Goal: Task Accomplishment & Management: Manage account settings

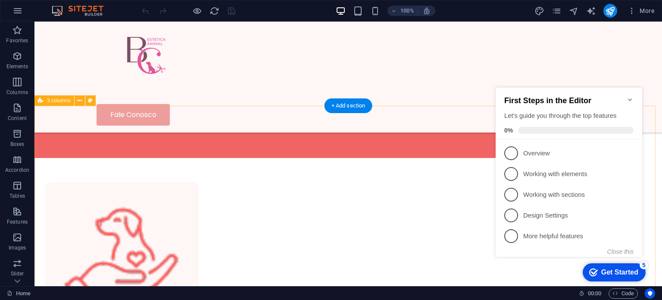
scroll to position [460, 0]
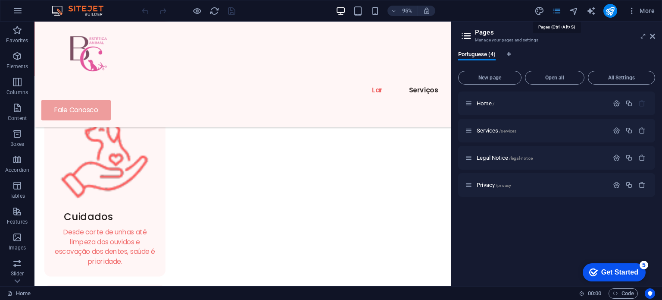
scroll to position [463, 0]
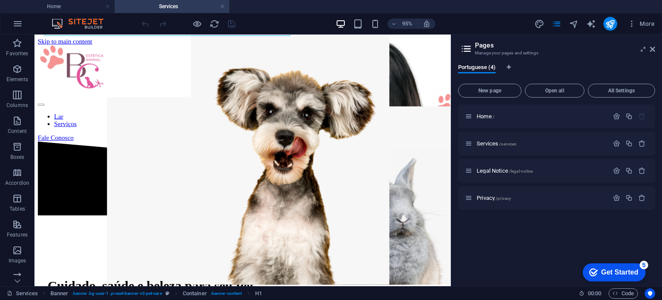
scroll to position [230, 0]
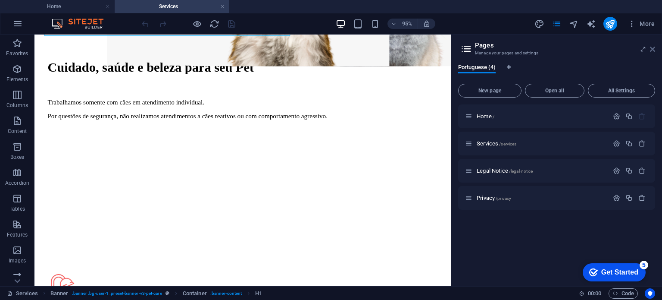
click at [0, 0] on icon at bounding box center [0, 0] width 0 height 0
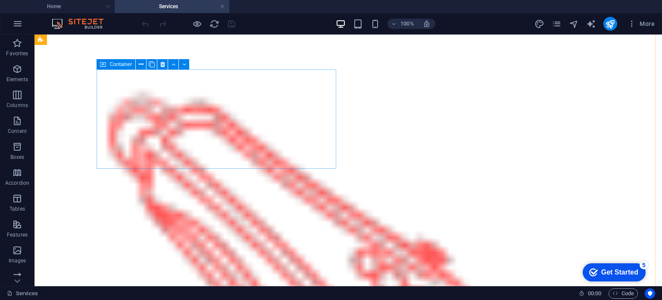
scroll to position [632, 0]
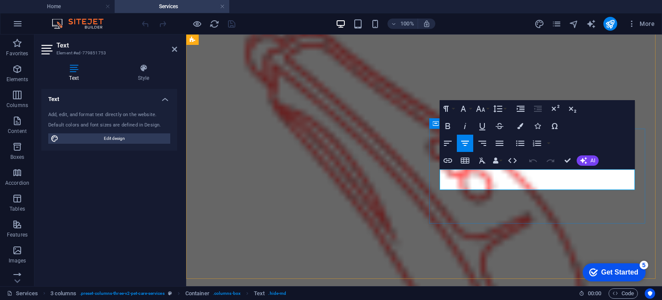
click at [0, 0] on header "100% More" at bounding box center [0, 0] width 0 height 0
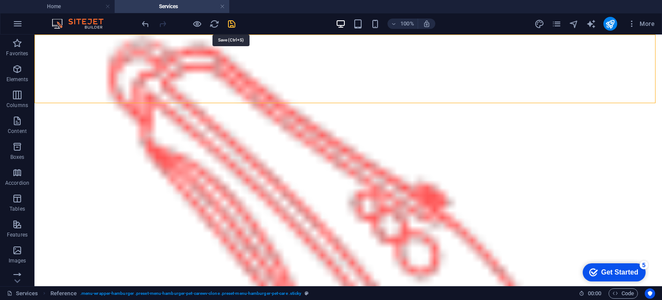
click at [0, 0] on icon "save" at bounding box center [0, 0] width 0 height 0
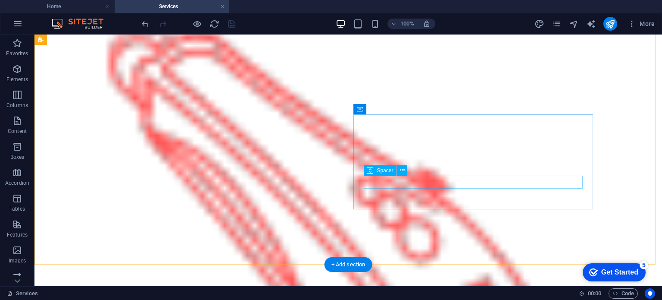
scroll to position [359, 0]
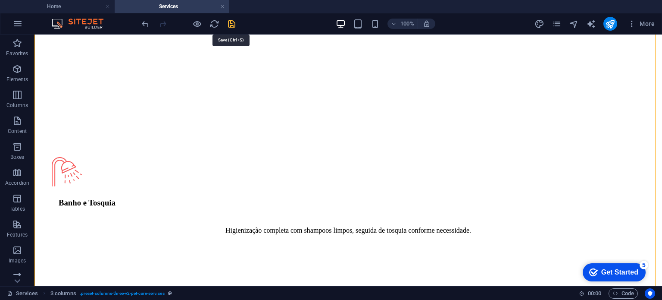
click at [232, 21] on icon "save" at bounding box center [232, 24] width 10 height 10
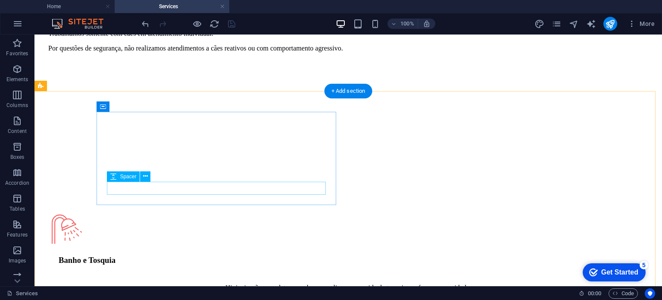
scroll to position [244, 0]
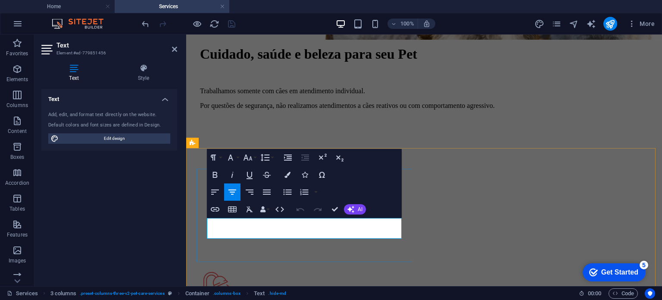
click at [395, 130] on div "Cuidado, saúde e beleza para seu Pet Trabalhamos somente com cães em atendiment…" at bounding box center [424, 95] width 469 height 226
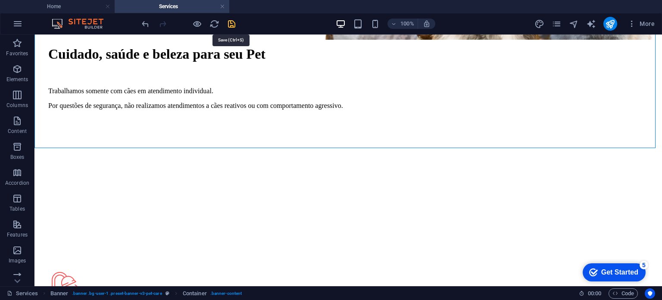
click at [232, 22] on icon "save" at bounding box center [232, 24] width 10 height 10
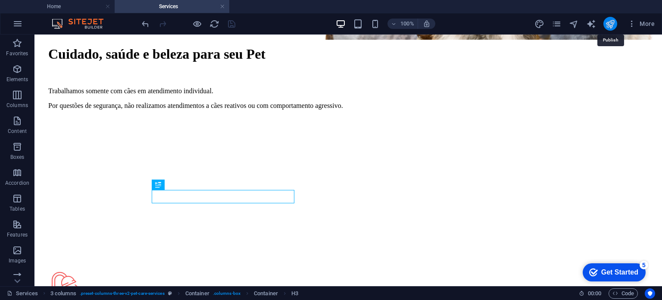
click at [0, 0] on icon "publish" at bounding box center [0, 0] width 0 height 0
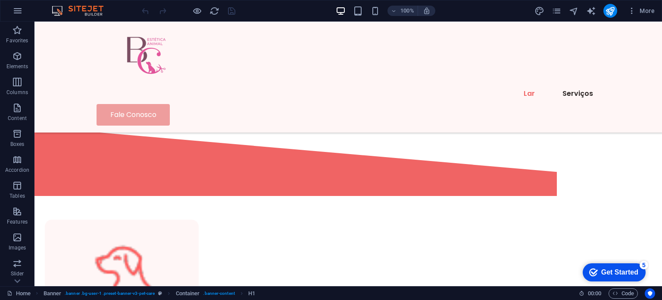
scroll to position [335, 0]
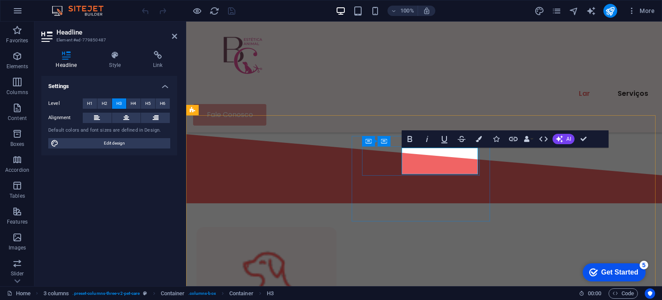
drag, startPoint x: 435, startPoint y: 167, endPoint x: 418, endPoint y: 171, distance: 17.3
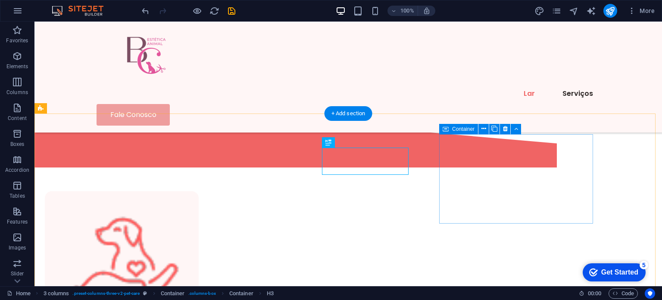
scroll to position [337, 0]
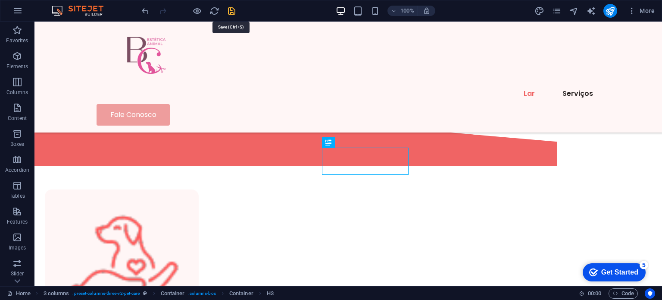
click at [232, 8] on icon "save" at bounding box center [232, 11] width 10 height 10
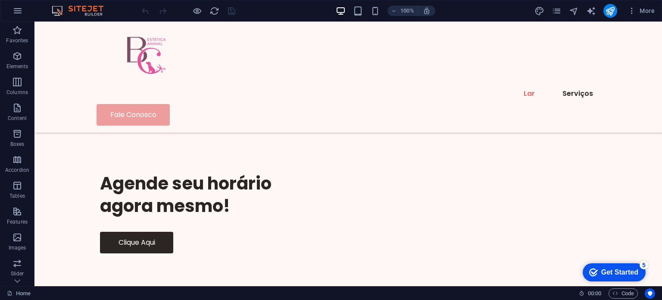
scroll to position [1806, 0]
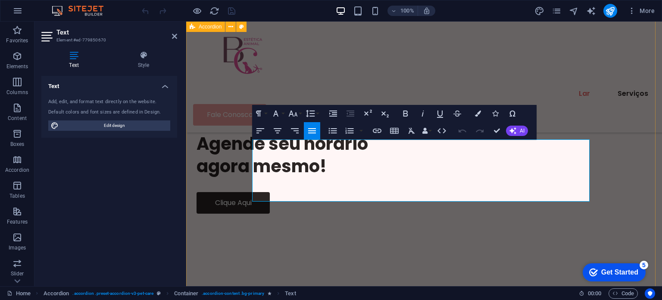
scroll to position [1813, 0]
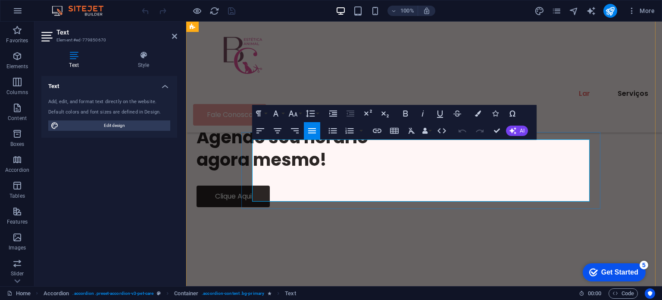
drag, startPoint x: 413, startPoint y: 174, endPoint x: 368, endPoint y: 177, distance: 44.9
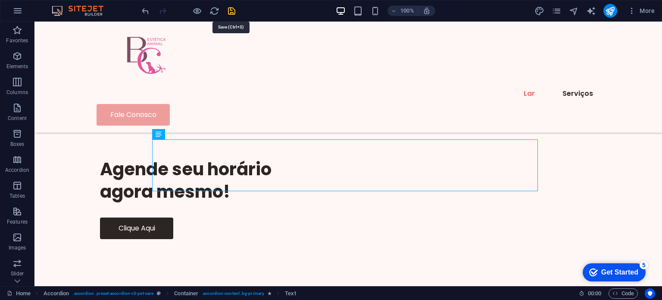
click at [235, 15] on icon "save" at bounding box center [232, 11] width 10 height 10
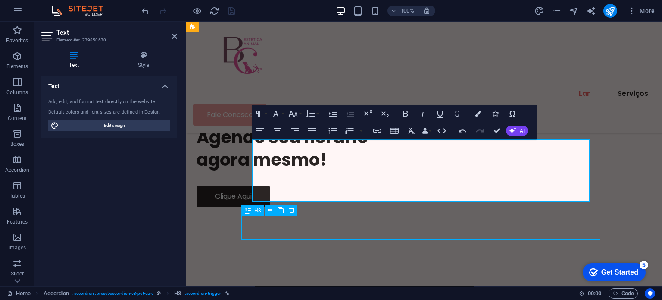
scroll to position [1806, 0]
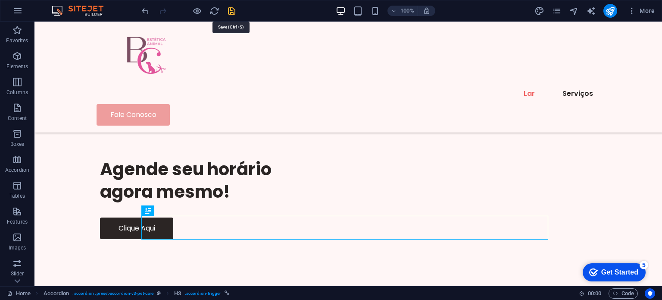
click at [232, 13] on icon "save" at bounding box center [232, 11] width 10 height 10
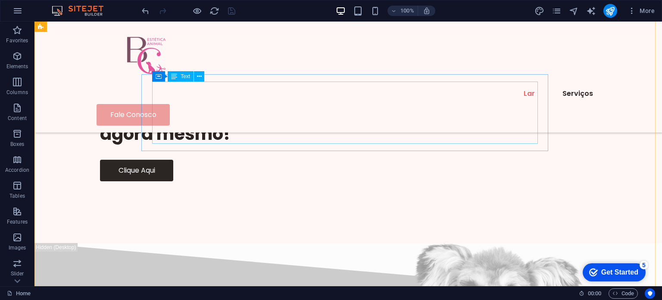
scroll to position [1921, 0]
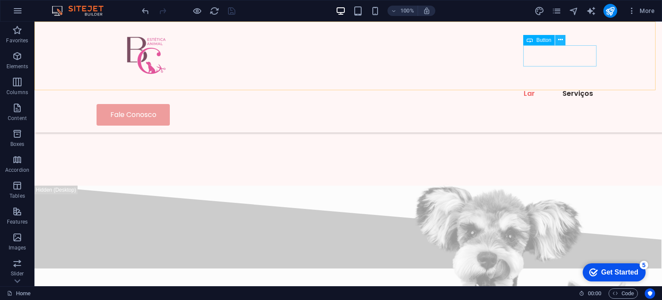
click at [562, 38] on icon at bounding box center [560, 39] width 5 height 9
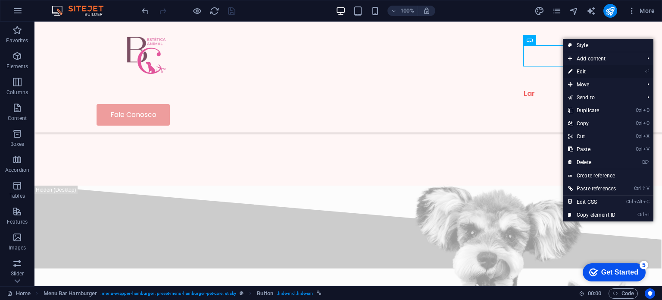
click at [585, 71] on link "⏎ Edit" at bounding box center [592, 71] width 58 height 13
select select "px"
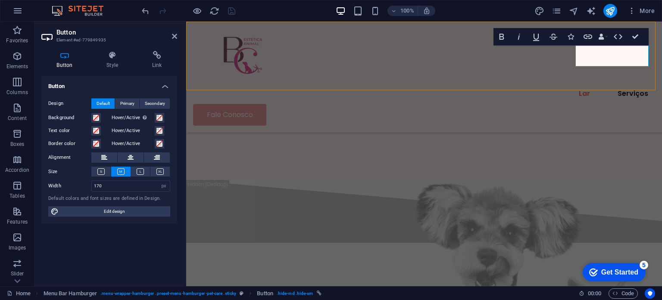
scroll to position [1928, 0]
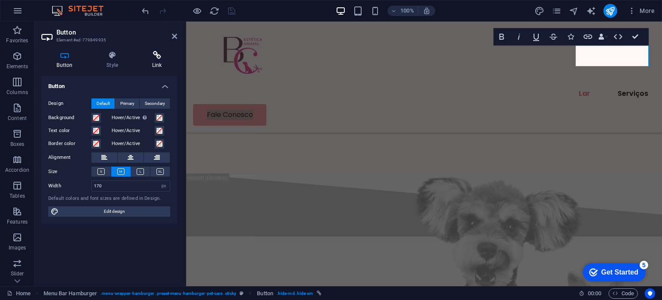
click at [159, 56] on icon at bounding box center [157, 55] width 41 height 9
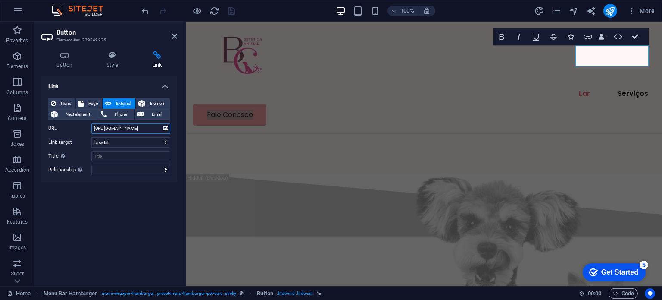
drag, startPoint x: 158, startPoint y: 127, endPoint x: 55, endPoint y: 135, distance: 103.4
click at [55, 135] on div "None Page External Element Next element Phone Email Page Home Services Legal No…" at bounding box center [109, 136] width 122 height 77
paste input "contate.me/351939260567"
type input "https://contate.me/351939260567"
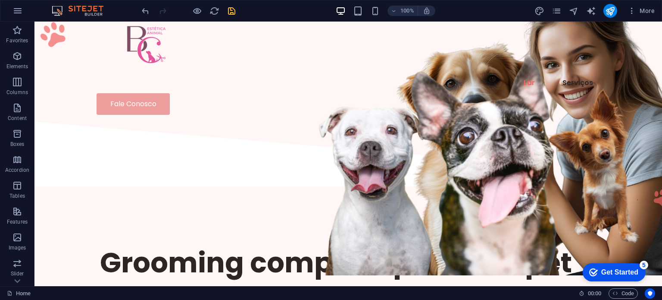
scroll to position [0, 0]
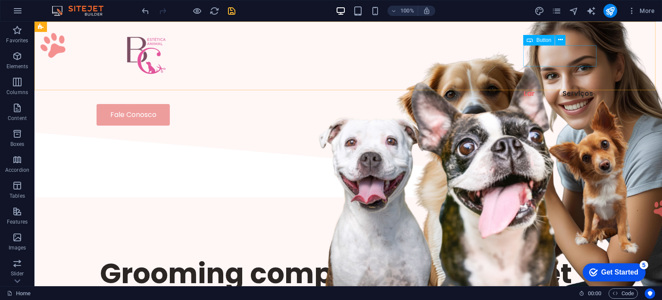
click at [548, 40] on span "Button" at bounding box center [543, 40] width 15 height 5
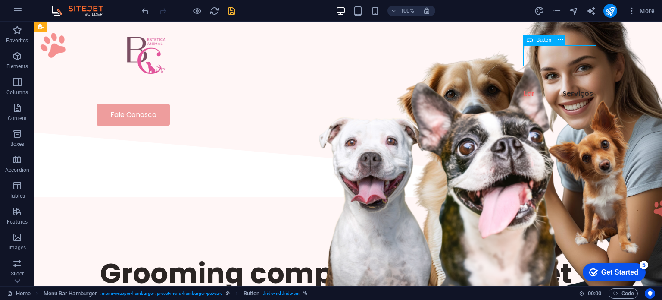
click at [548, 40] on span "Button" at bounding box center [543, 40] width 15 height 5
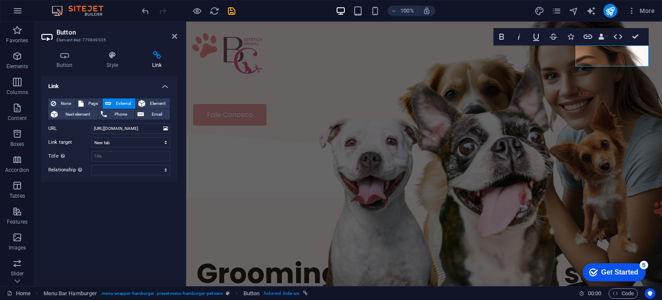
click at [160, 61] on h4 "Link" at bounding box center [157, 60] width 41 height 18
click at [157, 62] on h4 "Link" at bounding box center [157, 60] width 41 height 18
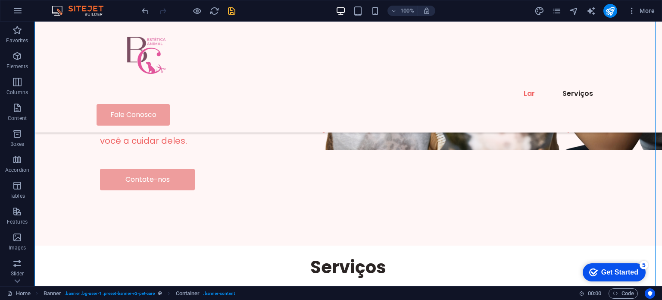
scroll to position [140, 0]
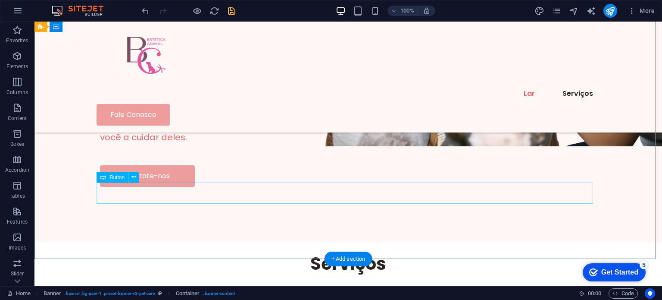
click at [178, 187] on div "Contate-nos" at bounding box center [348, 176] width 497 height 22
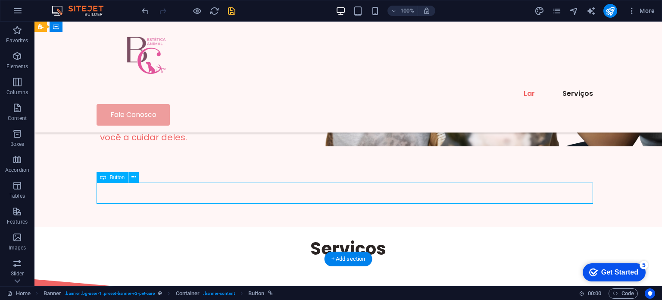
select select "px"
select select
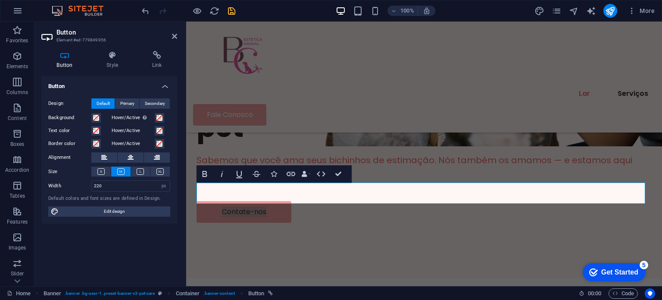
click at [154, 49] on div "Button Style Link Button Design Default Primary Secondary Background Hover/Acti…" at bounding box center [109, 165] width 150 height 242
click at [155, 56] on icon at bounding box center [157, 55] width 41 height 9
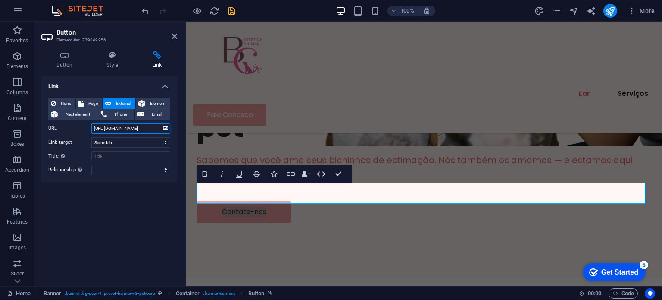
drag, startPoint x: 159, startPoint y: 127, endPoint x: 80, endPoint y: 136, distance: 78.9
click at [80, 136] on div "None Page External Element Next element Phone Email Page Home Services Legal No…" at bounding box center [109, 136] width 122 height 77
paste input "contate.me/351939260567"
type input "https://contate.me/351939260567"
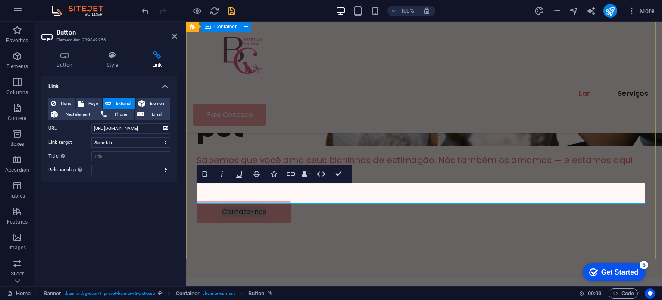
click at [311, 246] on div "Grooming completo para seu pet Sabemos que você ama seus bichinhos de estimação…" at bounding box center [424, 148] width 476 height 260
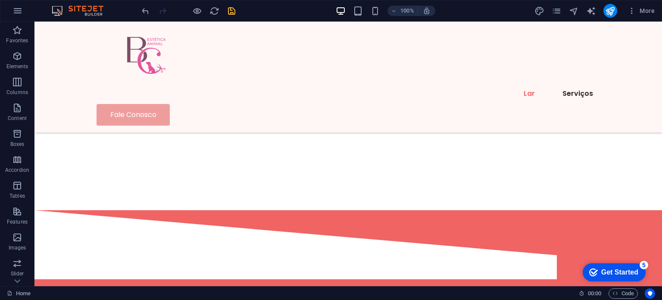
scroll to position [1078, 0]
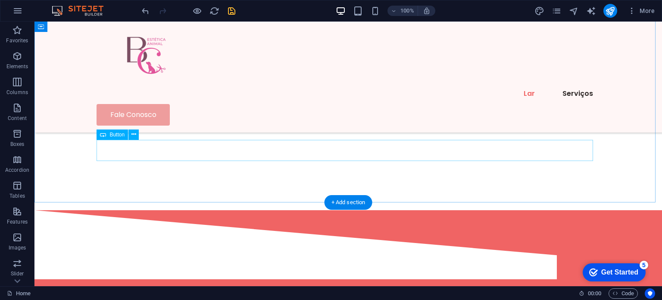
select select "px"
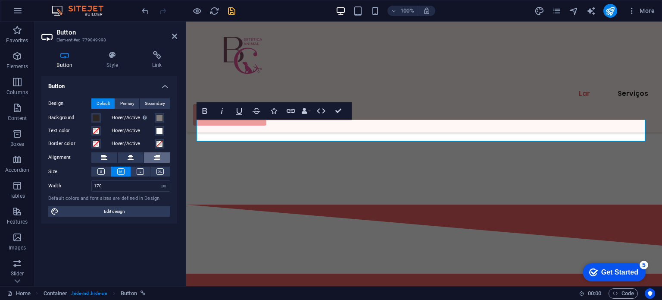
scroll to position [1094, 0]
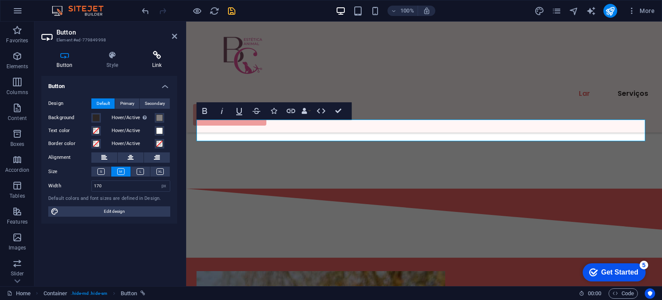
click at [156, 60] on h4 "Link" at bounding box center [157, 60] width 41 height 18
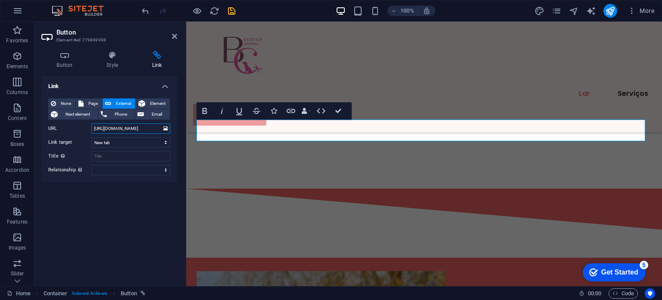
drag, startPoint x: 155, startPoint y: 128, endPoint x: 79, endPoint y: 132, distance: 76.0
click at [79, 132] on div "URL https://wa.me/5535193926056" at bounding box center [109, 128] width 122 height 10
paste input "contate.me/351939260567"
type input "https://contate.me/351939260567"
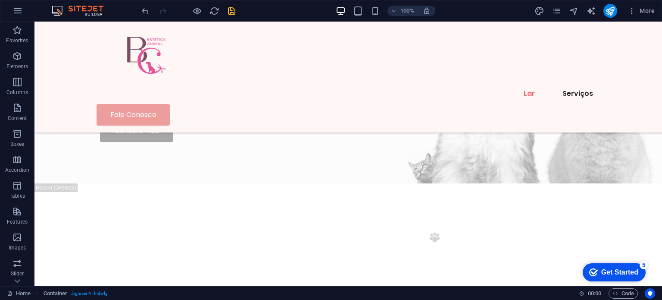
scroll to position [2236, 0]
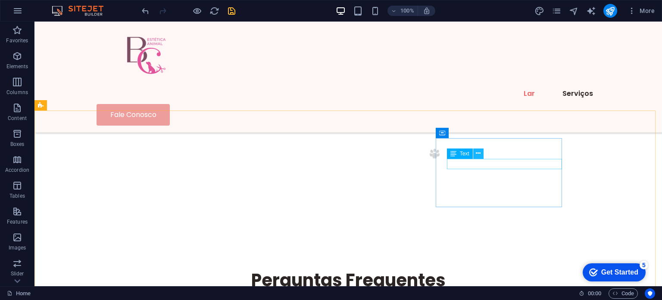
click at [481, 155] on button at bounding box center [478, 153] width 10 height 10
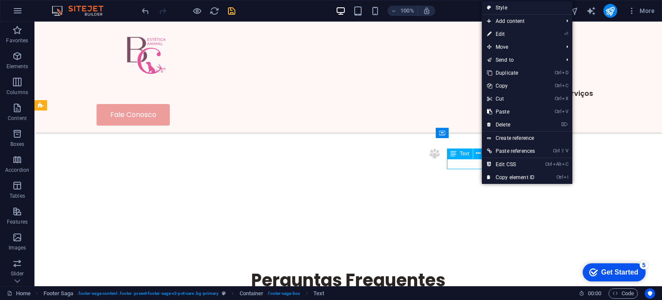
click at [460, 157] on div "Text" at bounding box center [460, 153] width 26 height 10
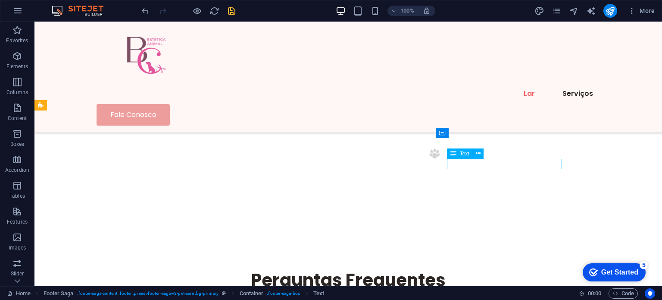
click at [463, 153] on span "Text" at bounding box center [464, 153] width 9 height 5
click at [464, 153] on span "Text" at bounding box center [464, 153] width 9 height 5
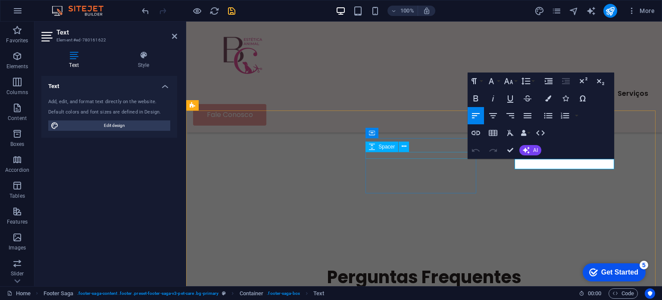
scroll to position [2242, 0]
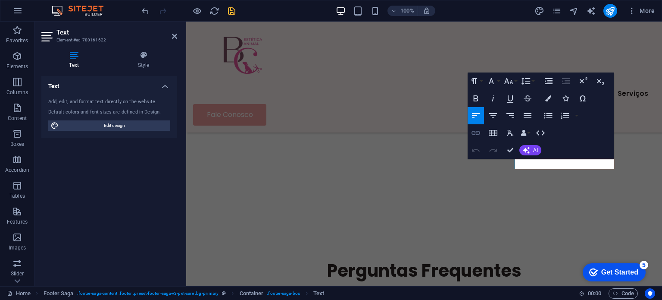
click at [481, 133] on icon "button" at bounding box center [476, 133] width 10 height 10
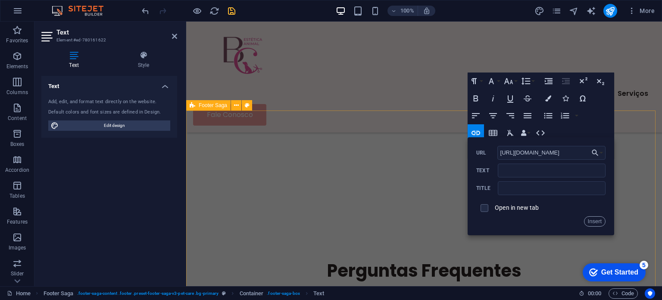
type input "https://contate.me/351939260567"
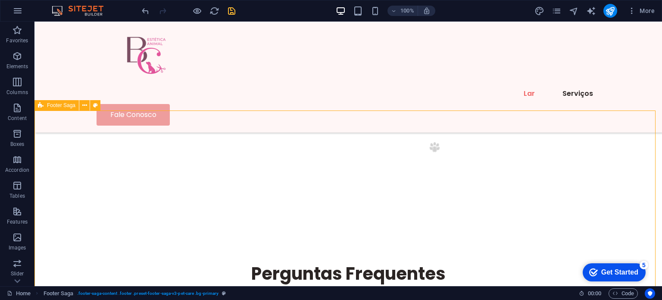
scroll to position [2236, 0]
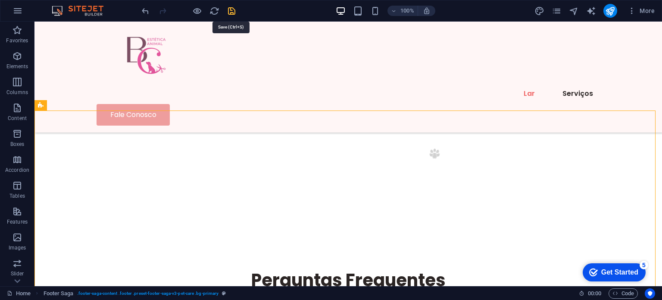
click at [228, 11] on icon "save" at bounding box center [232, 11] width 10 height 10
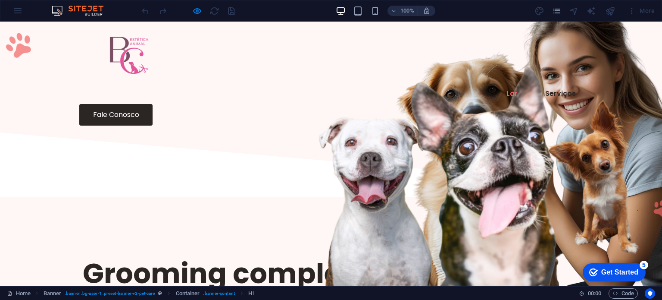
click at [153, 104] on link "Fale Conosco" at bounding box center [115, 115] width 73 height 22
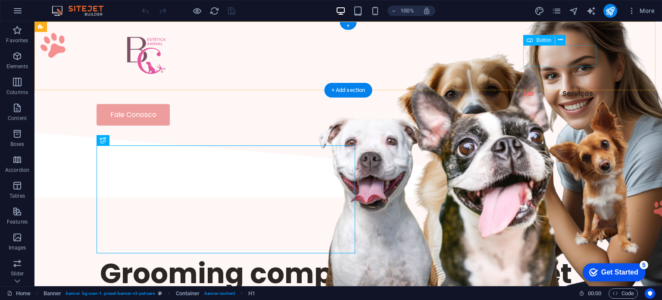
click at [581, 104] on div "Fale Conosco" at bounding box center [349, 115] width 504 height 22
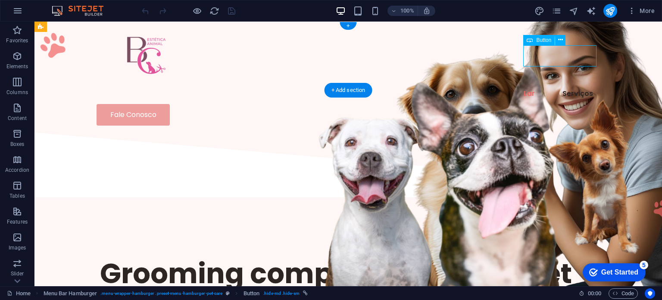
click at [581, 104] on div "Fale Conosco" at bounding box center [349, 115] width 504 height 22
select select "px"
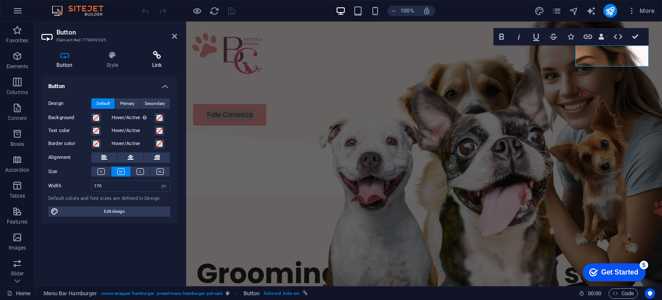
click at [153, 62] on h4 "Link" at bounding box center [157, 60] width 41 height 18
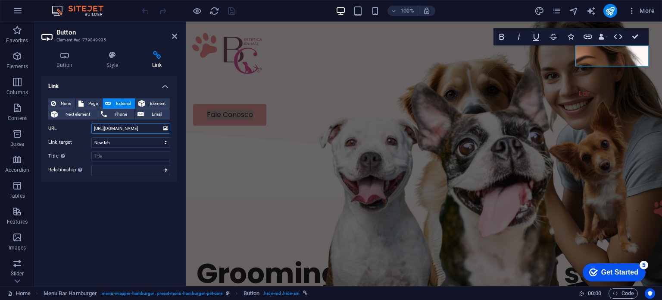
click at [141, 129] on input "https://contate.me/351939260567" at bounding box center [130, 128] width 79 height 10
click at [140, 129] on input "https://contate.me/351939260567" at bounding box center [130, 128] width 79 height 10
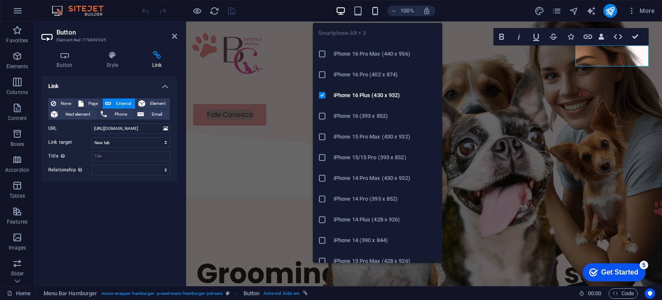
click at [376, 8] on icon "button" at bounding box center [375, 11] width 10 height 10
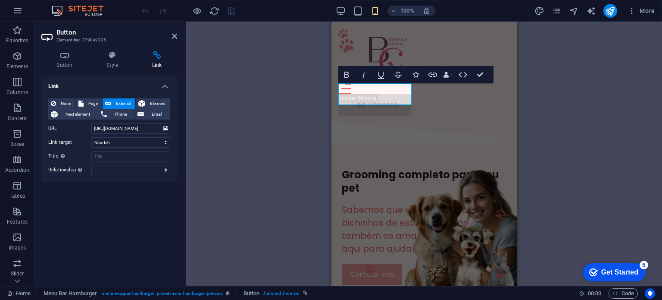
click at [564, 123] on div "H1 Banner Banner Container Menu Bar Hamburger Image Menu Button Bold Italic Und…" at bounding box center [424, 154] width 476 height 264
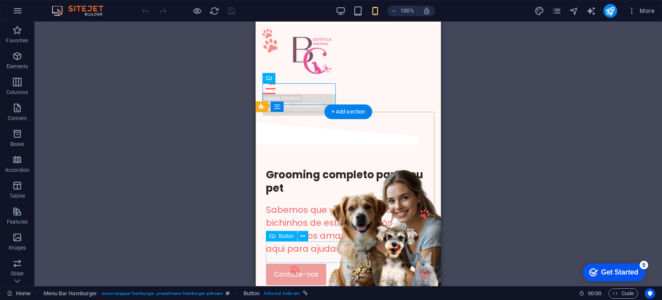
click at [272, 263] on div "Contate-nos" at bounding box center [348, 274] width 165 height 22
select select "px"
select select
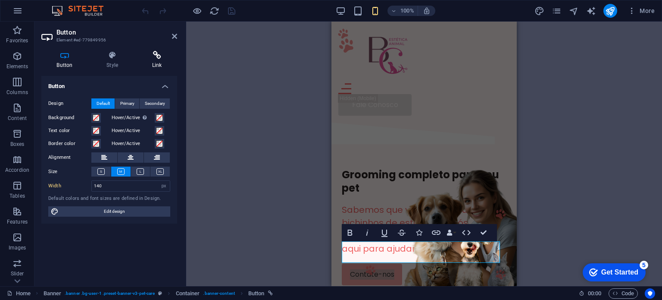
click at [162, 55] on icon at bounding box center [157, 55] width 41 height 9
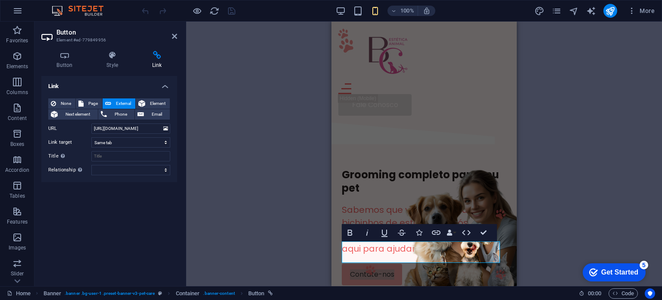
click at [272, 122] on div "H1 Banner Container Menu Bar Hamburger Image Menu Button Logo Container Text Bu…" at bounding box center [424, 154] width 476 height 264
click at [603, 139] on div "H1 Banner Container Menu Bar Hamburger Image Menu Button Logo Container Text Bu…" at bounding box center [424, 154] width 476 height 264
click at [535, 99] on div "H1 Banner Container Menu Bar Hamburger Image Menu Button Logo Container Text Bu…" at bounding box center [424, 154] width 476 height 264
click at [490, 86] on div "Lar Serviços Fale Conosco" at bounding box center [424, 72] width 185 height 101
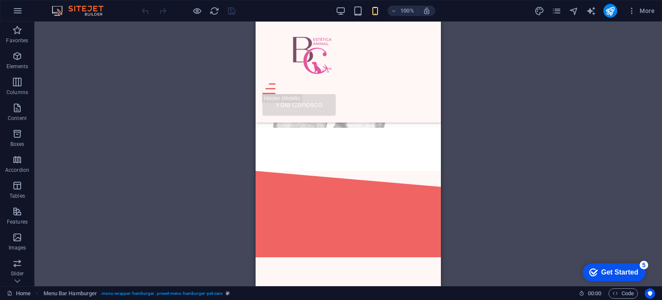
scroll to position [1553, 0]
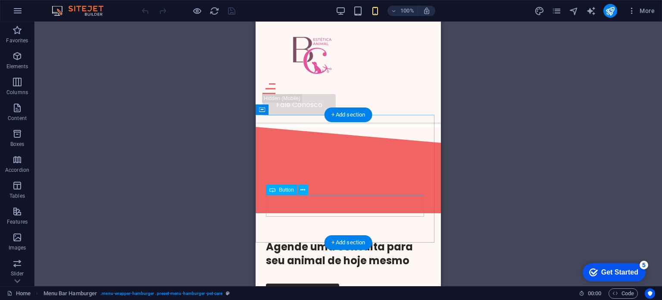
click at [308, 283] on div "Contate-nos" at bounding box center [348, 294] width 165 height 22
select select "px"
select select
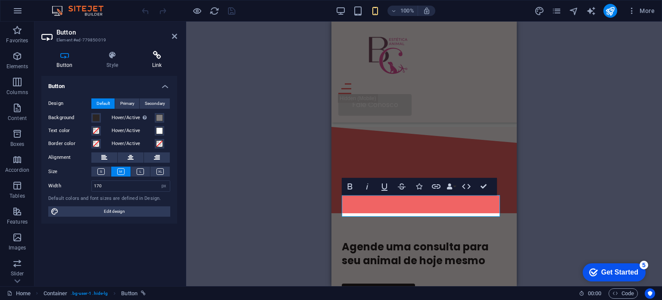
click at [155, 56] on icon at bounding box center [157, 55] width 41 height 9
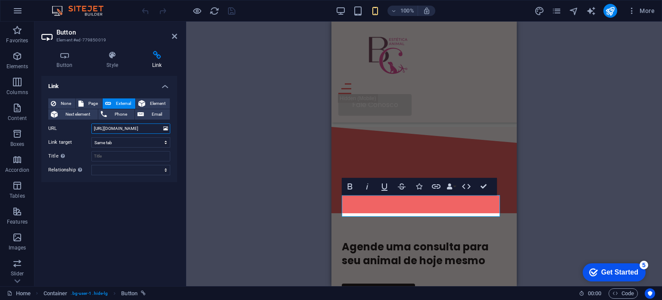
drag, startPoint x: 157, startPoint y: 127, endPoint x: 87, endPoint y: 135, distance: 71.1
click at [87, 135] on div "None Page External Element Next element Phone Email Page Home Services Legal No…" at bounding box center [109, 136] width 122 height 77
paste input "contate.me/351939260567"
type input "https://contate.me/351939260567"
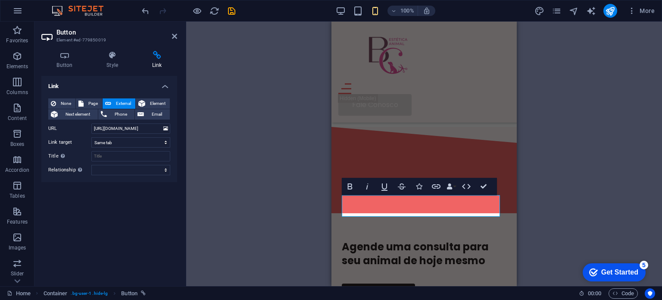
click at [236, 181] on div "H1 Banner Banner Container Menu Bar Hamburger Image Menu Button Logo Container …" at bounding box center [424, 154] width 476 height 264
click at [579, 156] on div "H1 Banner Banner Container Menu Bar Hamburger Image Menu Button Logo Container …" at bounding box center [424, 154] width 476 height 264
click at [579, 155] on div "H1 Banner Banner Container Menu Bar Hamburger Image Menu Button Logo Container …" at bounding box center [424, 154] width 476 height 264
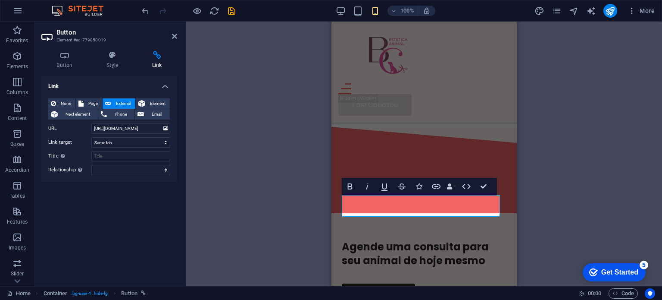
click at [576, 153] on div "H1 Banner Banner Container Menu Bar Hamburger Image Menu Button Logo Container …" at bounding box center [424, 154] width 476 height 264
click at [475, 91] on div "Lar Serviços Fale Conosco" at bounding box center [424, 72] width 185 height 101
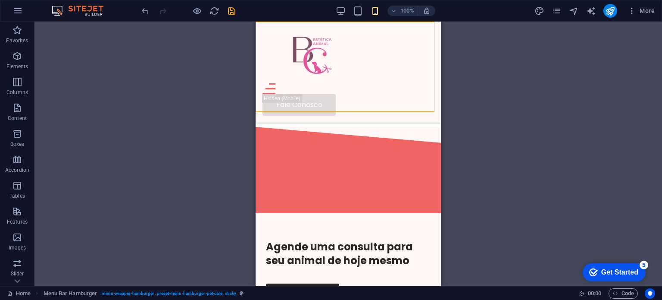
click at [475, 91] on div "H1 Banner Banner Container Menu Bar Hamburger Image Menu Button Logo Container …" at bounding box center [348, 154] width 628 height 264
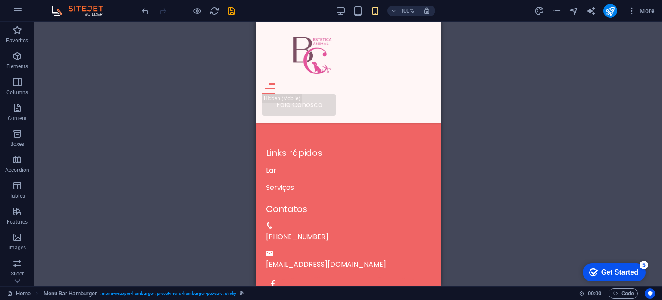
scroll to position [2925, 0]
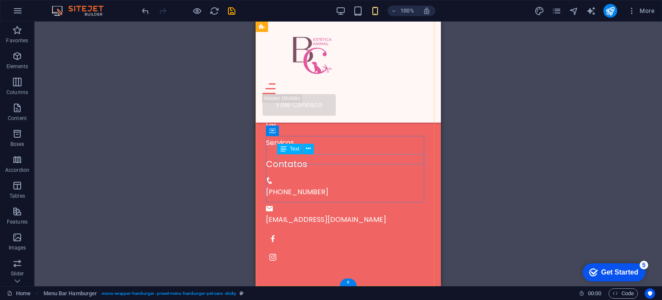
click at [322, 187] on div "[PHONE_NUMBER]" at bounding box center [348, 192] width 165 height 10
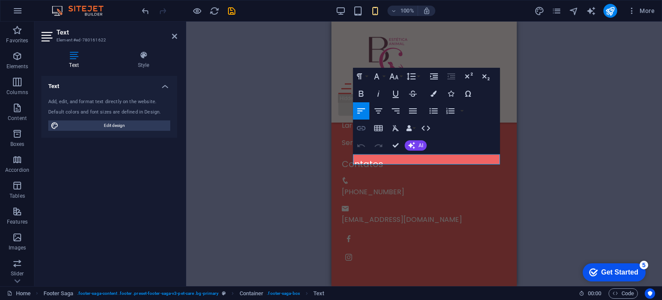
click at [362, 129] on icon "button" at bounding box center [361, 128] width 9 height 4
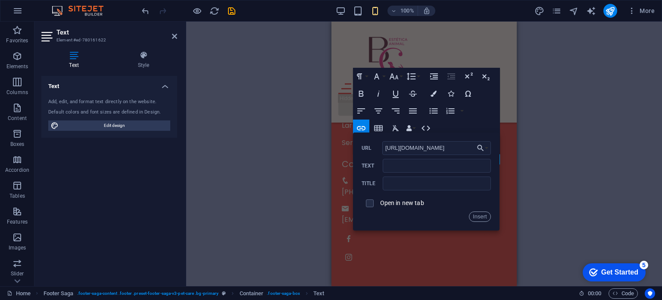
scroll to position [2693, 0]
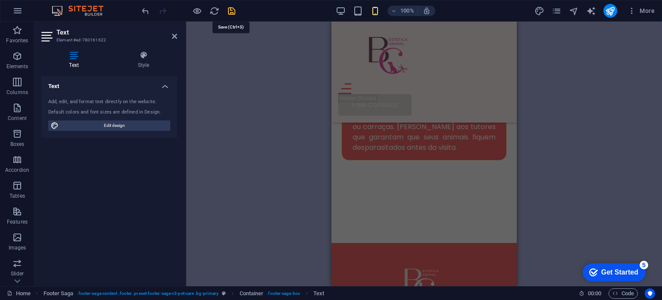
type input "https://contate.me/351939260567"
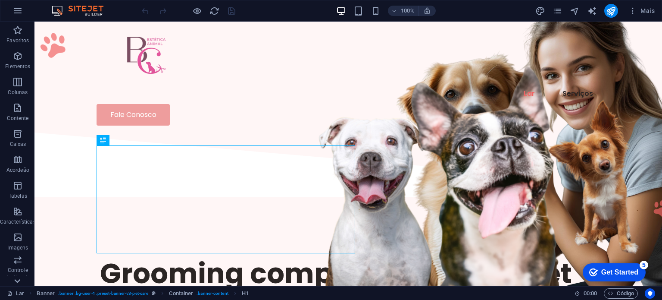
click at [18, 282] on icon at bounding box center [17, 281] width 6 height 4
click at [18, 282] on font "Coleções" at bounding box center [18, 279] width 22 height 6
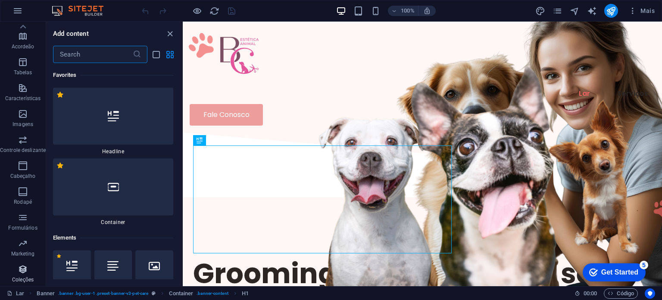
scroll to position [14610, 0]
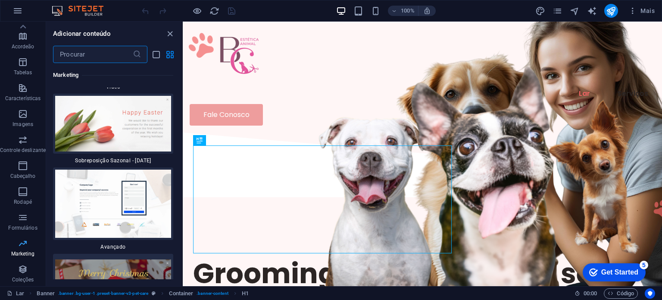
click at [19, 249] on span "Marketing" at bounding box center [23, 248] width 46 height 21
click at [20, 246] on icon "button" at bounding box center [23, 243] width 10 height 10
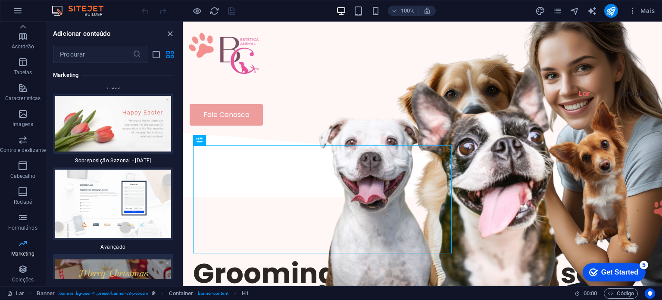
click at [20, 246] on icon "button" at bounding box center [23, 243] width 10 height 10
click at [20, 222] on icon "button" at bounding box center [23, 217] width 10 height 10
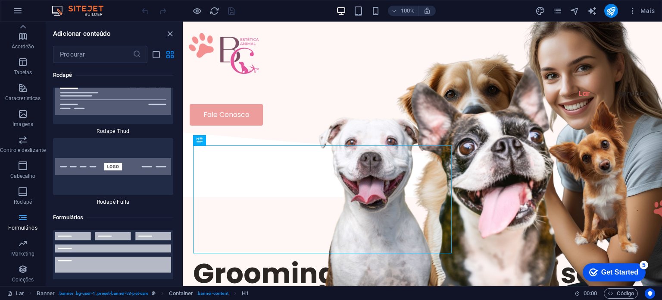
scroll to position [12527, 0]
click at [20, 188] on icon "button" at bounding box center [23, 191] width 10 height 10
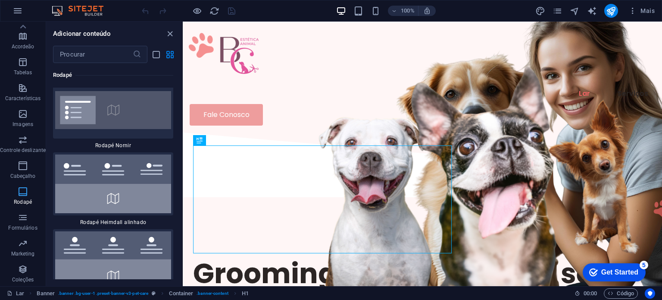
scroll to position [11391, 0]
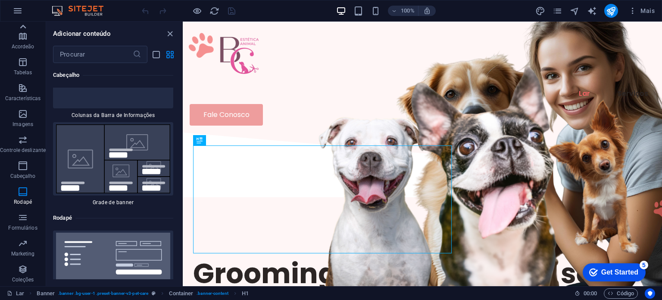
click at [23, 25] on icon at bounding box center [23, 27] width 12 height 12
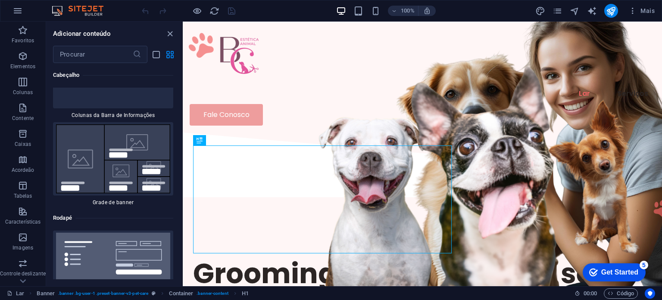
click at [23, 25] on icon "button" at bounding box center [23, 30] width 10 height 10
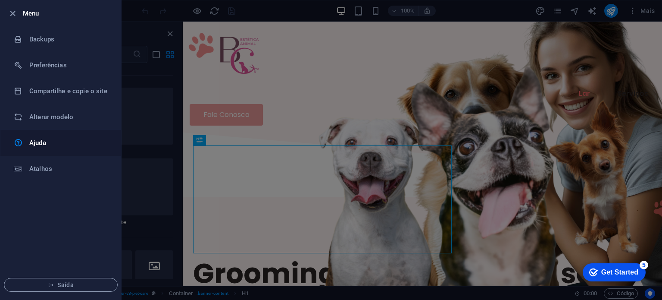
click at [33, 146] on font "Ajuda" at bounding box center [37, 143] width 17 height 8
click at [11, 13] on icon "button" at bounding box center [13, 14] width 10 height 10
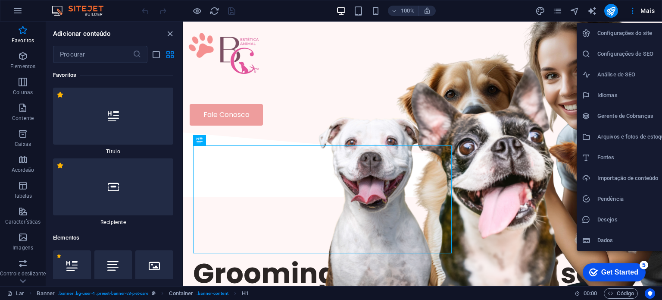
click at [635, 30] on font "Configurações do site" at bounding box center [625, 33] width 55 height 6
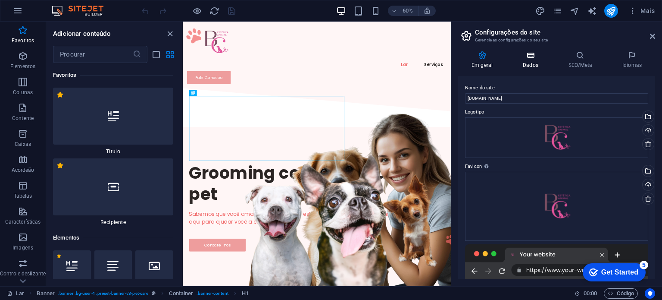
click at [539, 56] on icon at bounding box center [531, 55] width 42 height 9
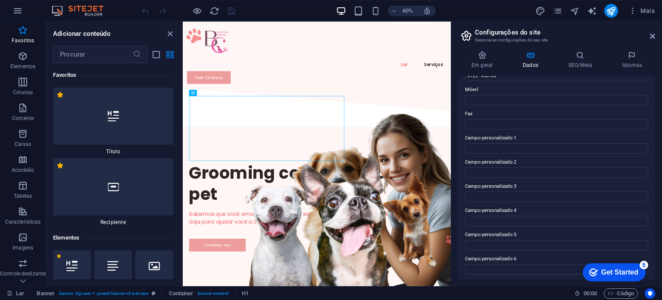
scroll to position [210, 0]
click at [582, 60] on h4 "SEO/Meta" at bounding box center [582, 60] width 54 height 18
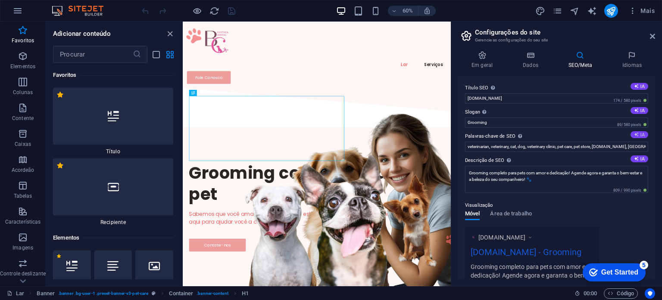
click at [635, 133] on icon at bounding box center [636, 134] width 5 height 5
type input "grooming pet, tosa animal, banho para cães, cuidados com pets, estética animal,…"
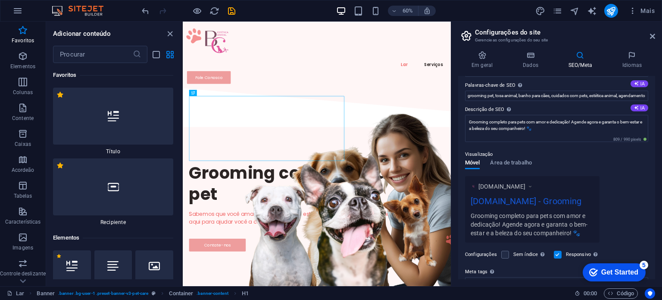
scroll to position [0, 0]
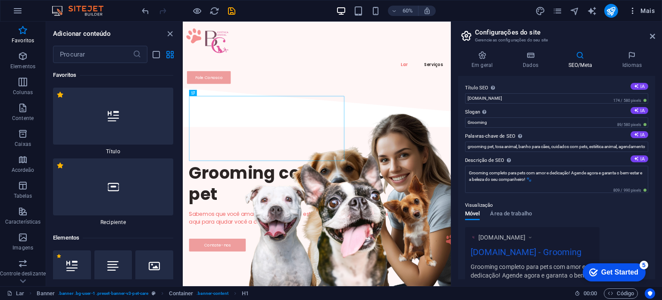
click at [631, 10] on icon "button" at bounding box center [633, 10] width 9 height 9
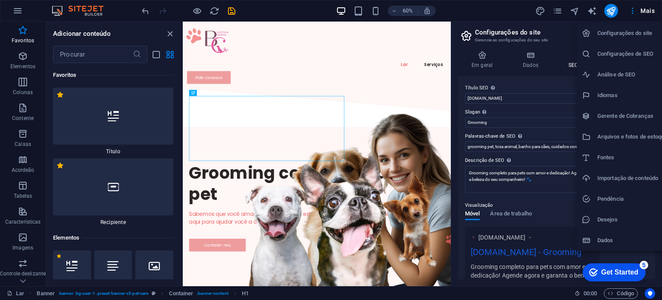
click at [559, 9] on div at bounding box center [331, 150] width 662 height 300
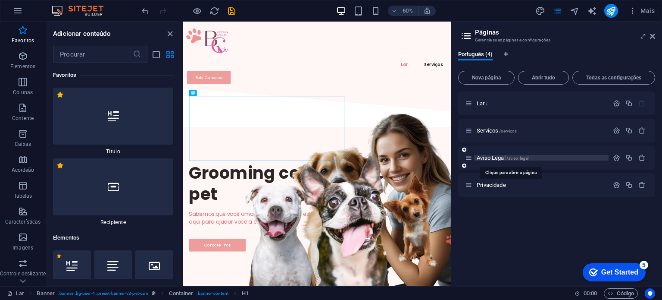
click at [495, 158] on font "Aviso Legal" at bounding box center [491, 157] width 29 height 6
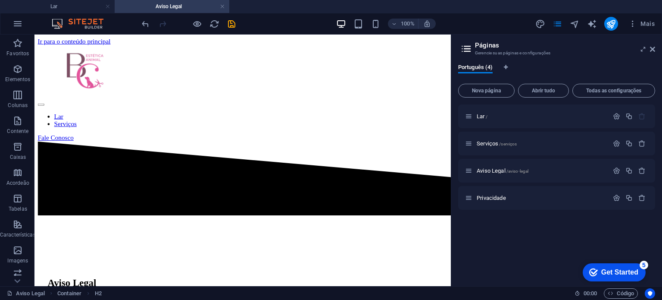
scroll to position [246, 0]
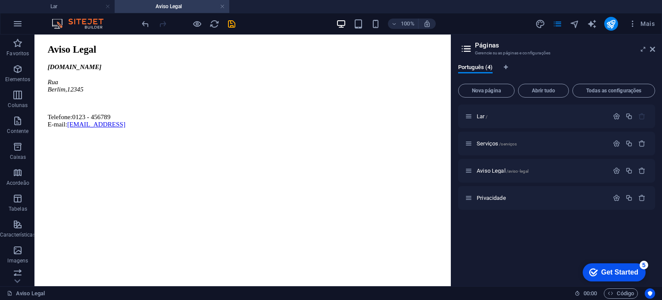
drag, startPoint x: 469, startPoint y: 85, endPoint x: 486, endPoint y: 227, distance: 143.8
click at [499, 196] on font "Privacidade" at bounding box center [491, 197] width 29 height 6
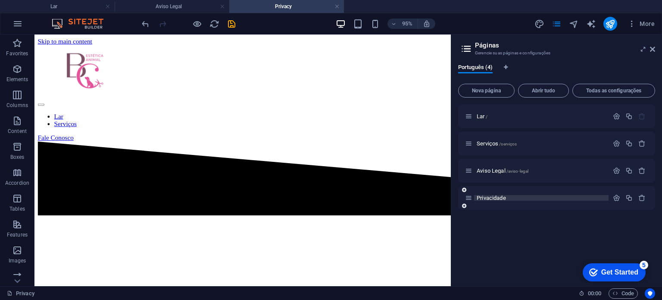
scroll to position [0, 0]
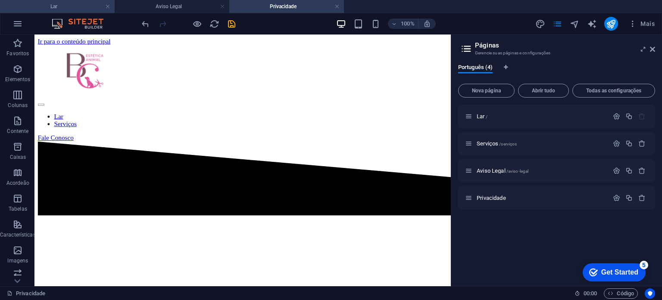
click at [69, 6] on h4 "Lar" at bounding box center [57, 6] width 115 height 9
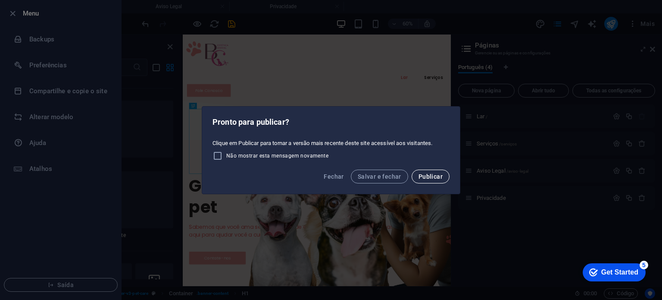
click at [434, 175] on font "Publicar" at bounding box center [431, 176] width 24 height 7
